Goal: Task Accomplishment & Management: Use online tool/utility

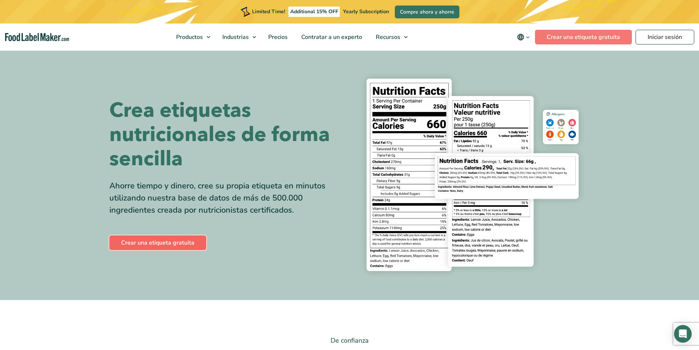
click at [173, 243] on link "Crear una etiqueta gratuita" at bounding box center [157, 242] width 97 height 15
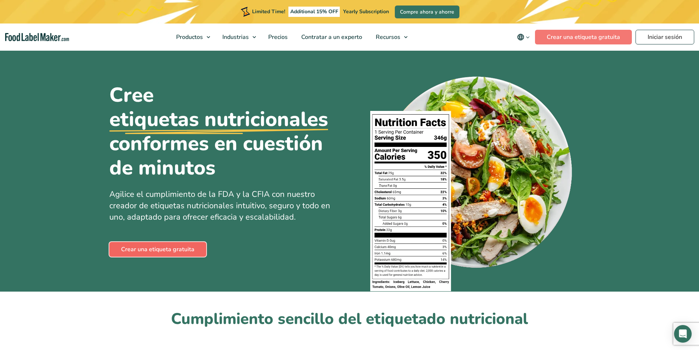
drag, startPoint x: 0, startPoint y: 0, endPoint x: 182, endPoint y: 250, distance: 308.6
click at [181, 248] on link "Crear una etiqueta gratuita" at bounding box center [157, 249] width 97 height 15
